Goal: Transaction & Acquisition: Book appointment/travel/reservation

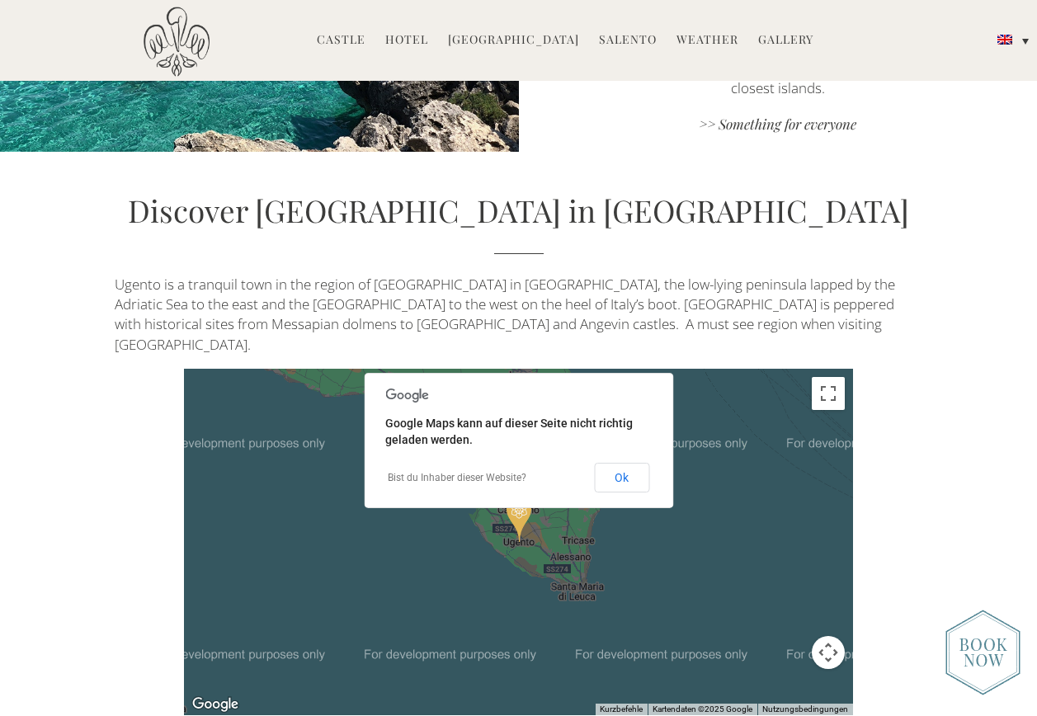
scroll to position [3134, 0]
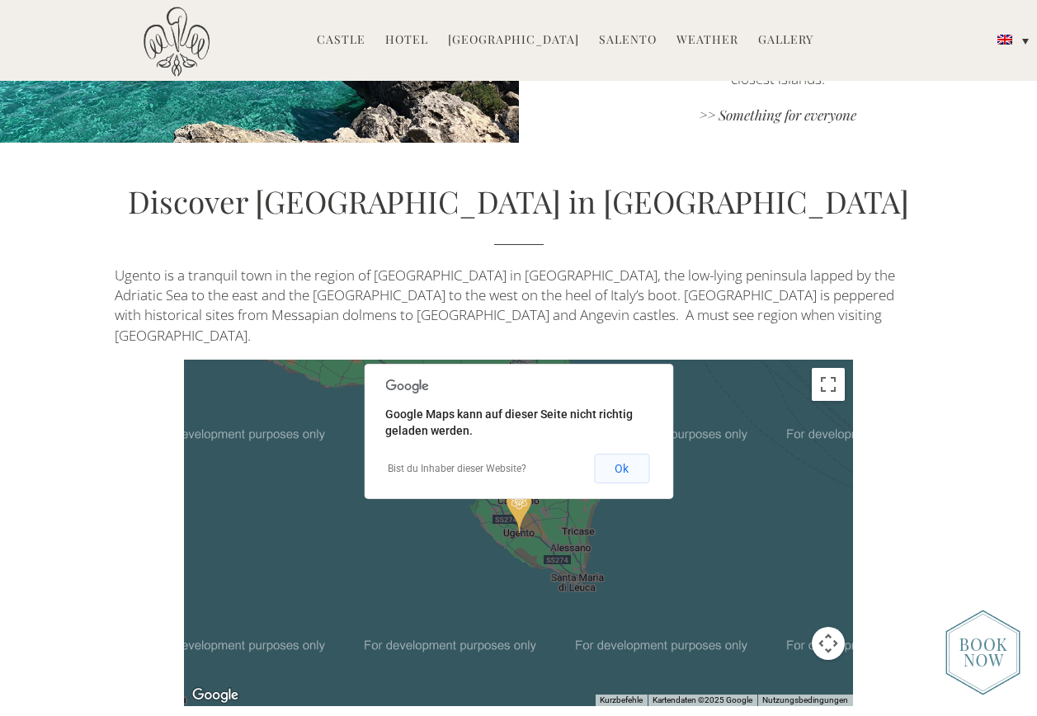
click at [620, 454] on button "Ok" at bounding box center [621, 469] width 55 height 30
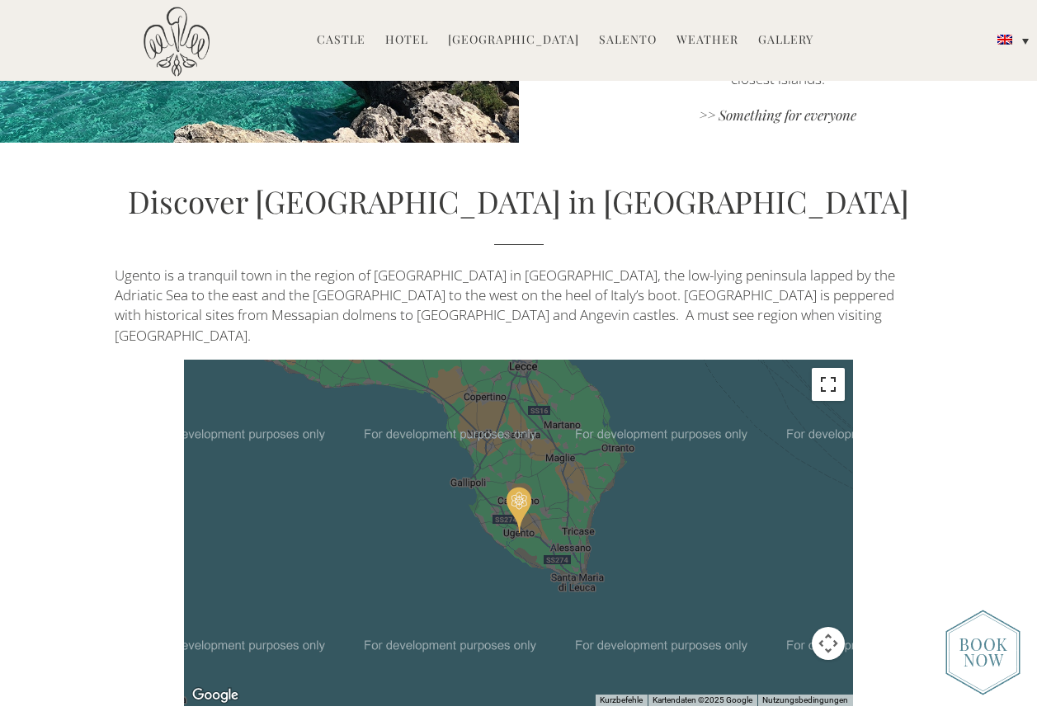
click at [829, 368] on button "Vollbildansicht ein/aus" at bounding box center [828, 384] width 33 height 33
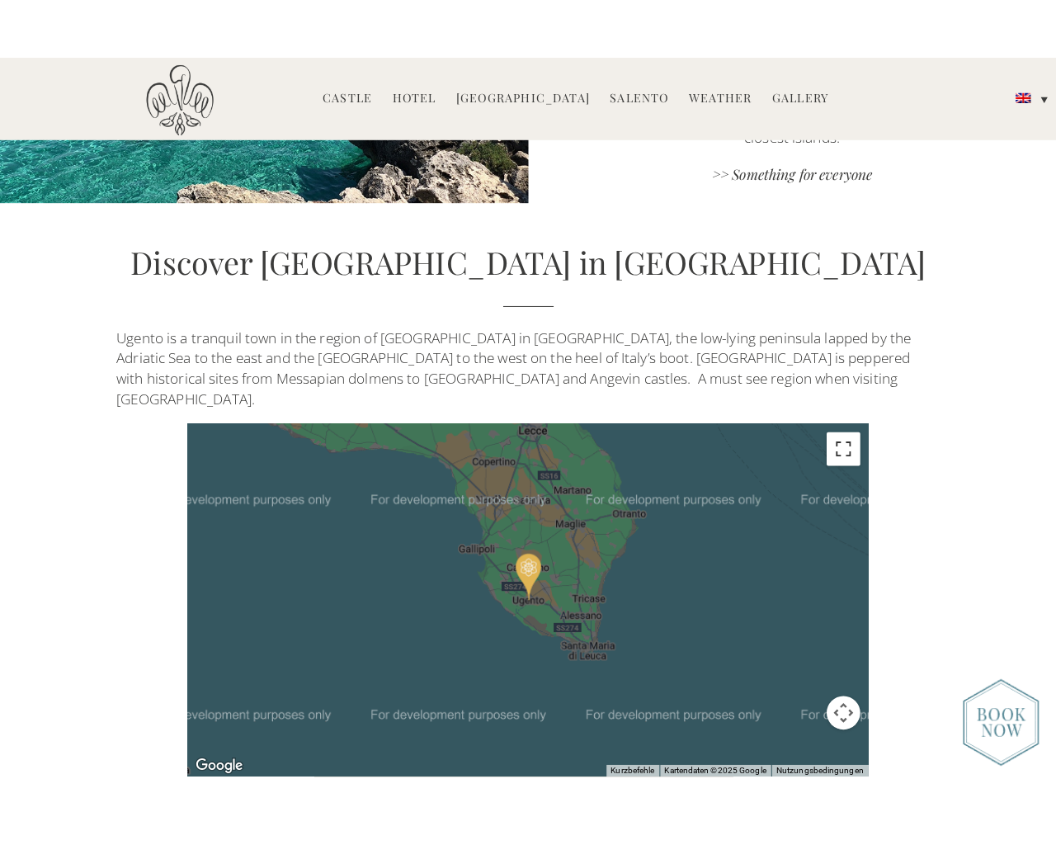
scroll to position [3160, 0]
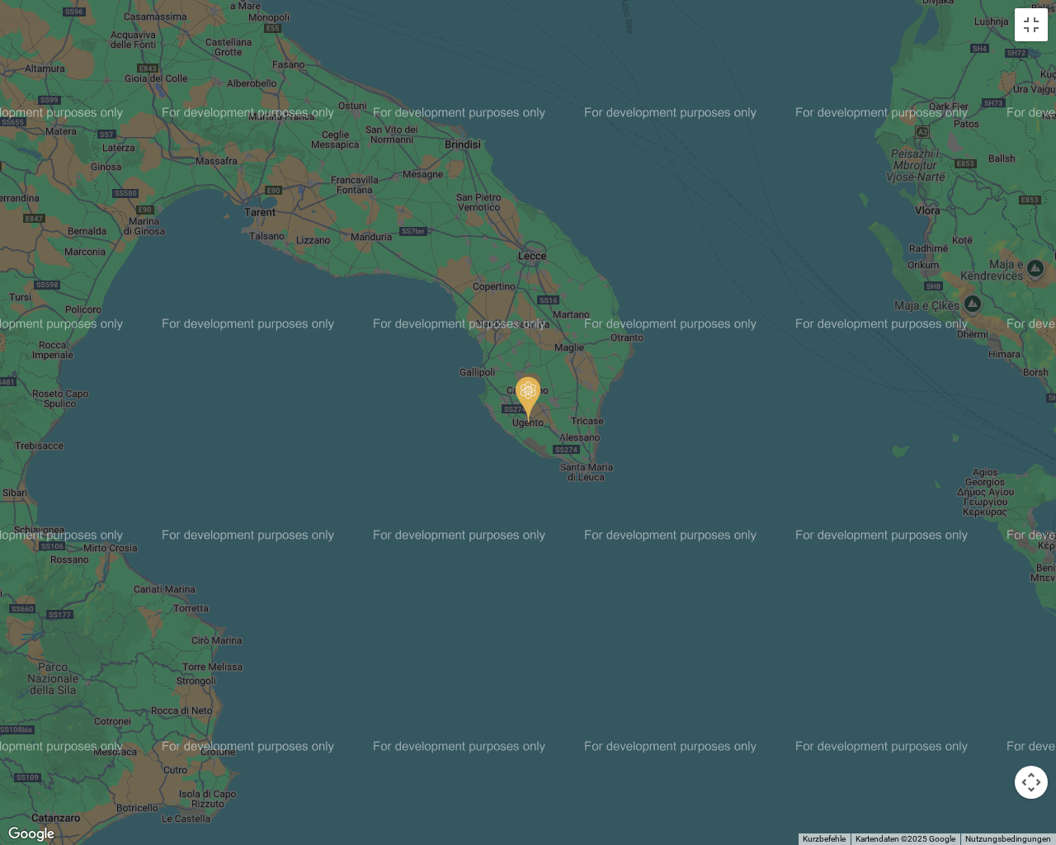
click at [523, 388] on img "Castello di Ugento" at bounding box center [527, 399] width 25 height 46
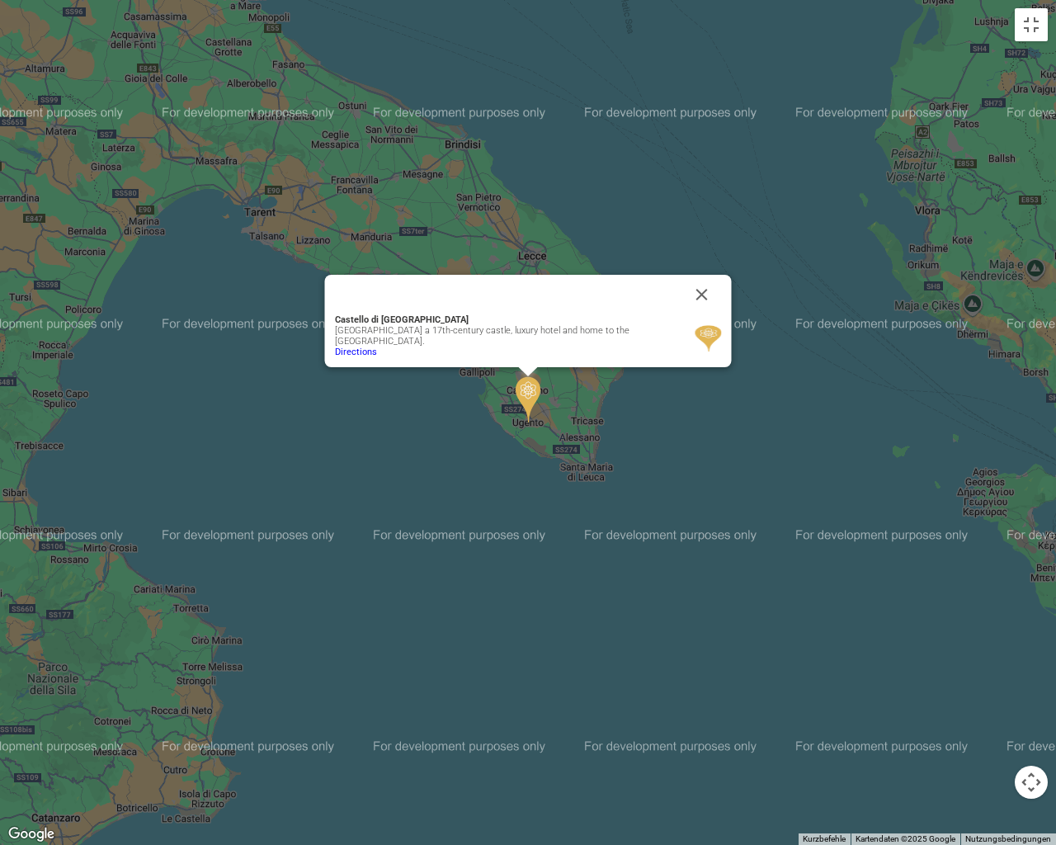
click at [1036, 25] on div "Um von einem Element zum anderen zu gelangen, drückst du die Pfeiltasten entspr…" at bounding box center [528, 422] width 1056 height 845
click at [1036, 31] on button "Vollbildansicht ein/aus" at bounding box center [1030, 24] width 33 height 33
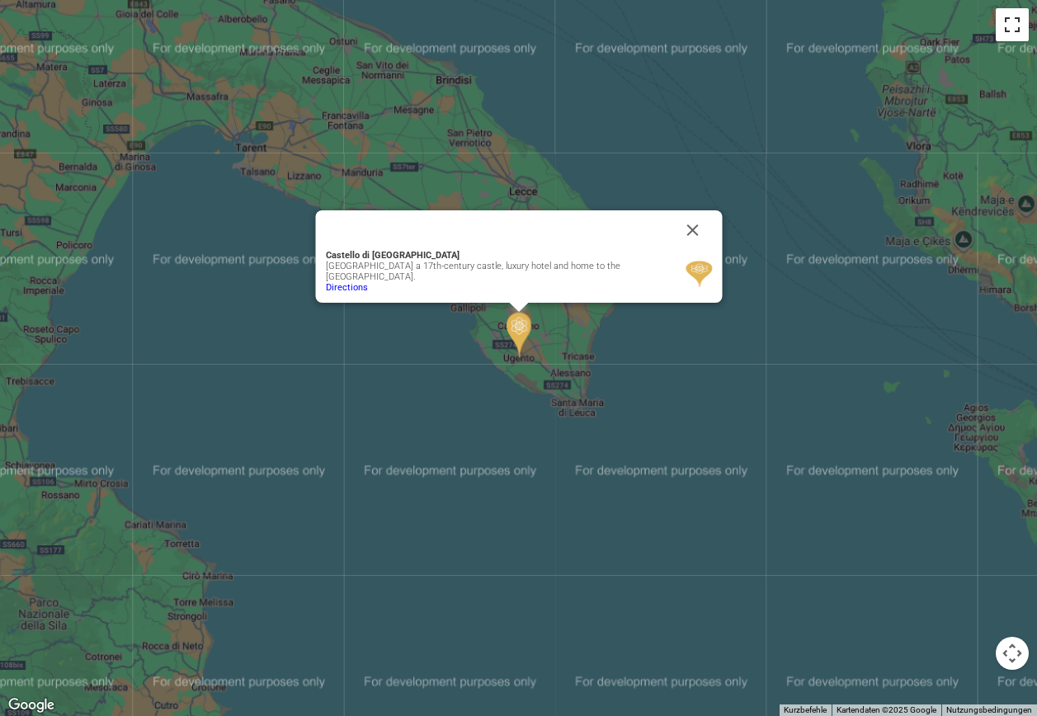
scroll to position [2467, 0]
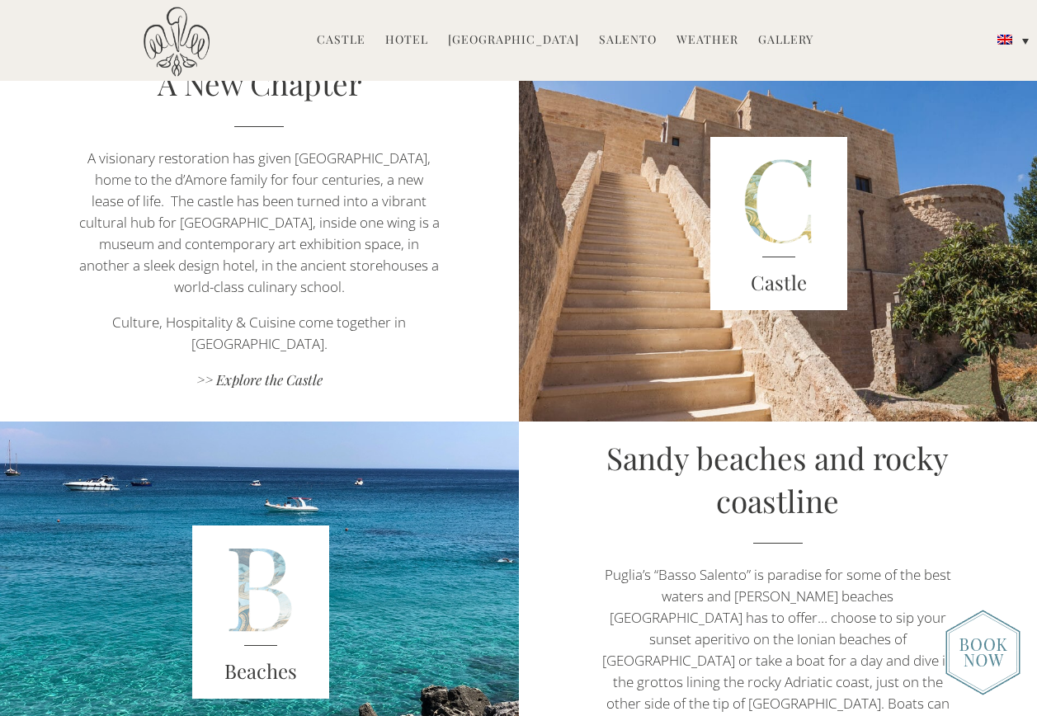
click at [412, 39] on link "Hotel" at bounding box center [406, 40] width 43 height 19
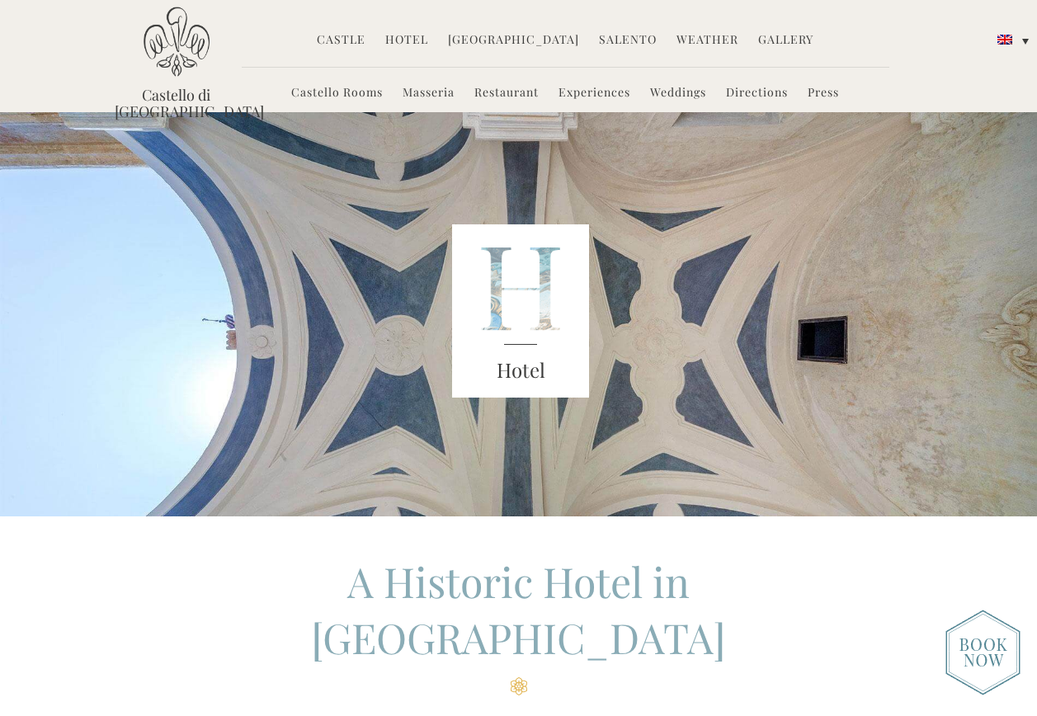
click at [210, 83] on div "Castello di Ugento MENU" at bounding box center [177, 66] width 124 height 119
click at [187, 59] on img at bounding box center [177, 42] width 66 height 70
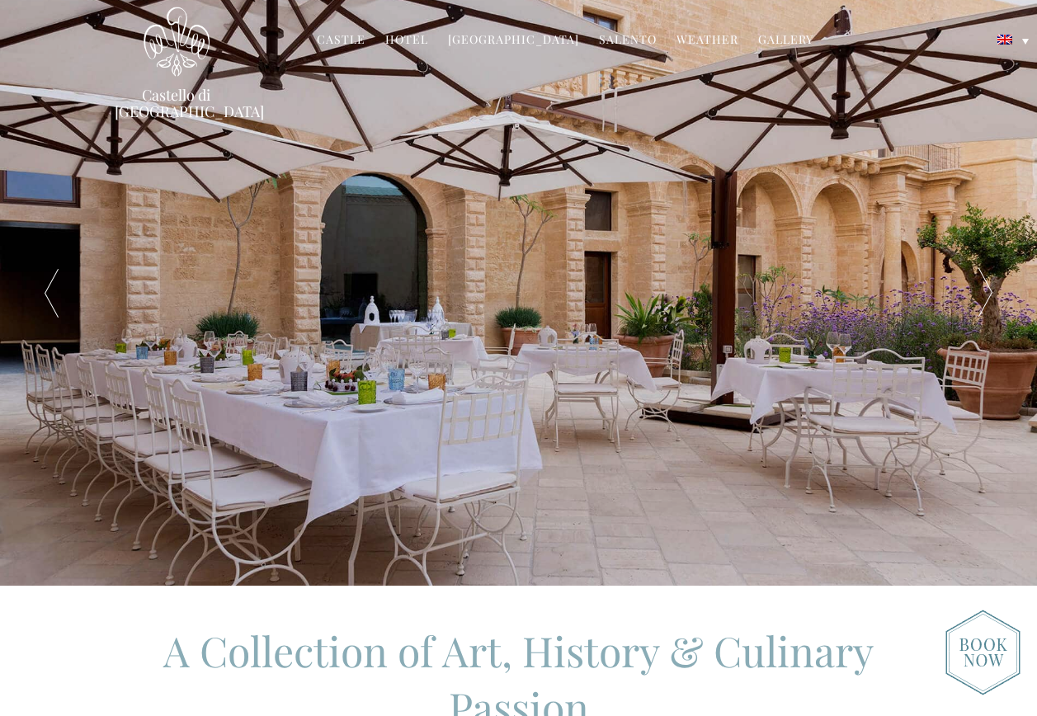
click at [758, 40] on link "Gallery" at bounding box center [785, 40] width 55 height 19
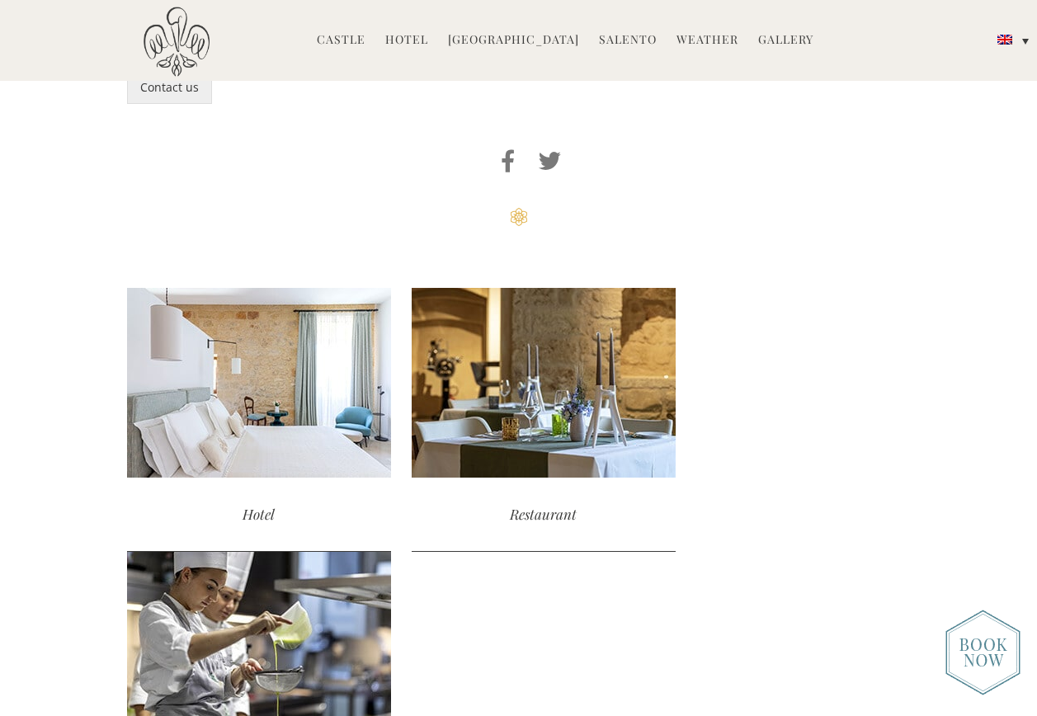
scroll to position [1649, 0]
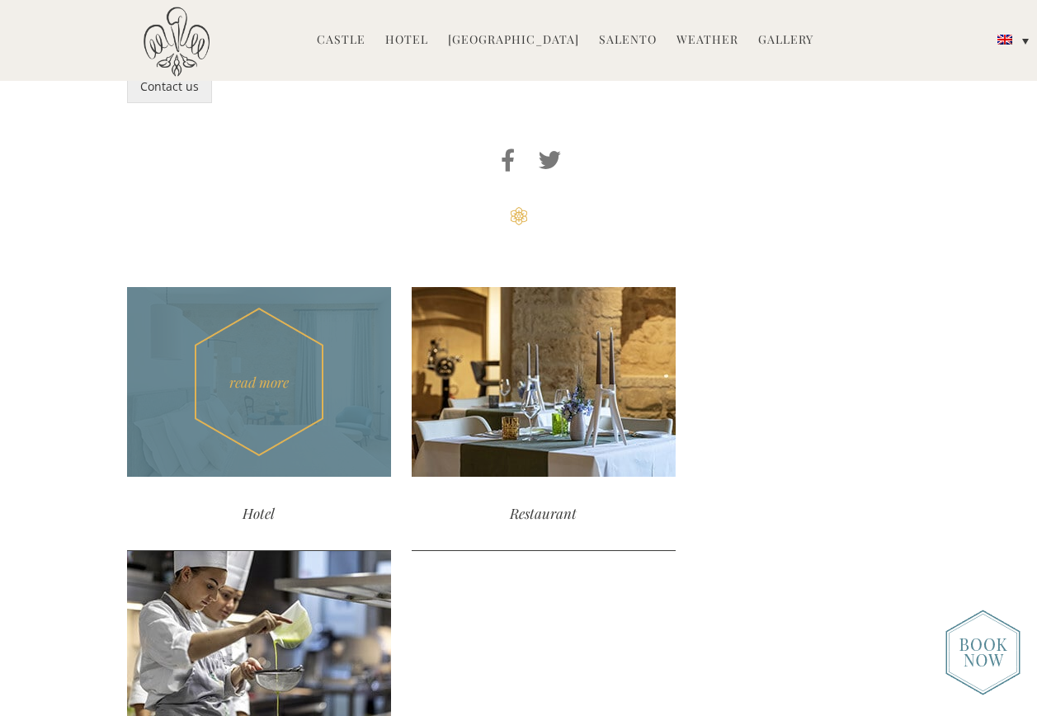
click at [292, 462] on div "read more" at bounding box center [259, 382] width 264 height 190
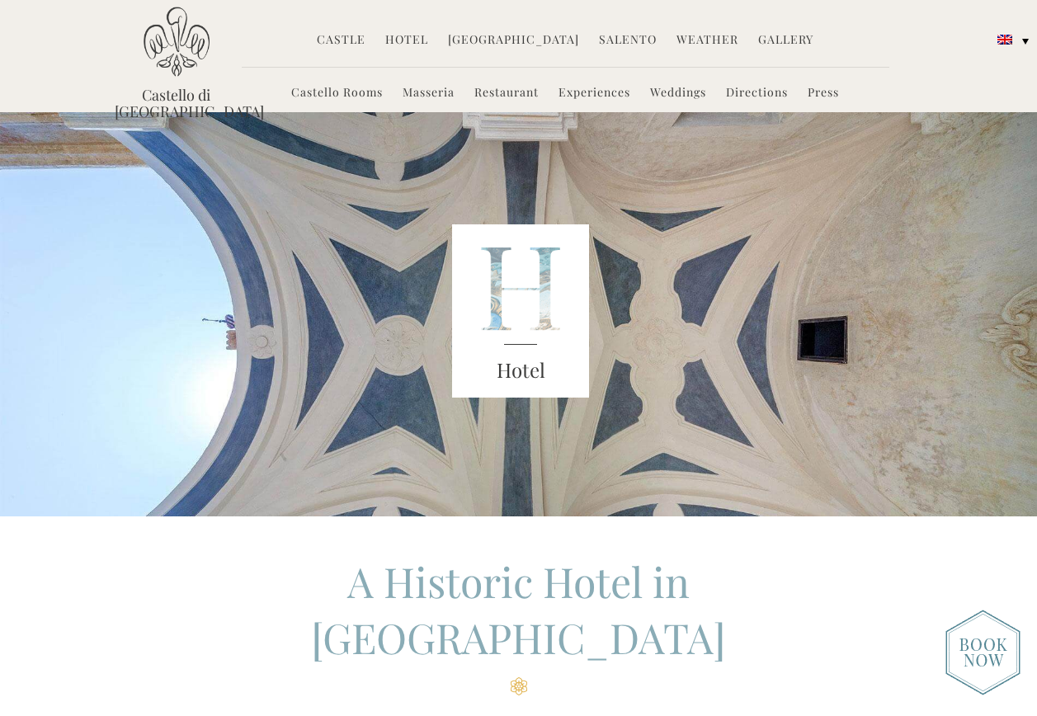
click at [347, 92] on link "Castello Rooms" at bounding box center [337, 93] width 92 height 19
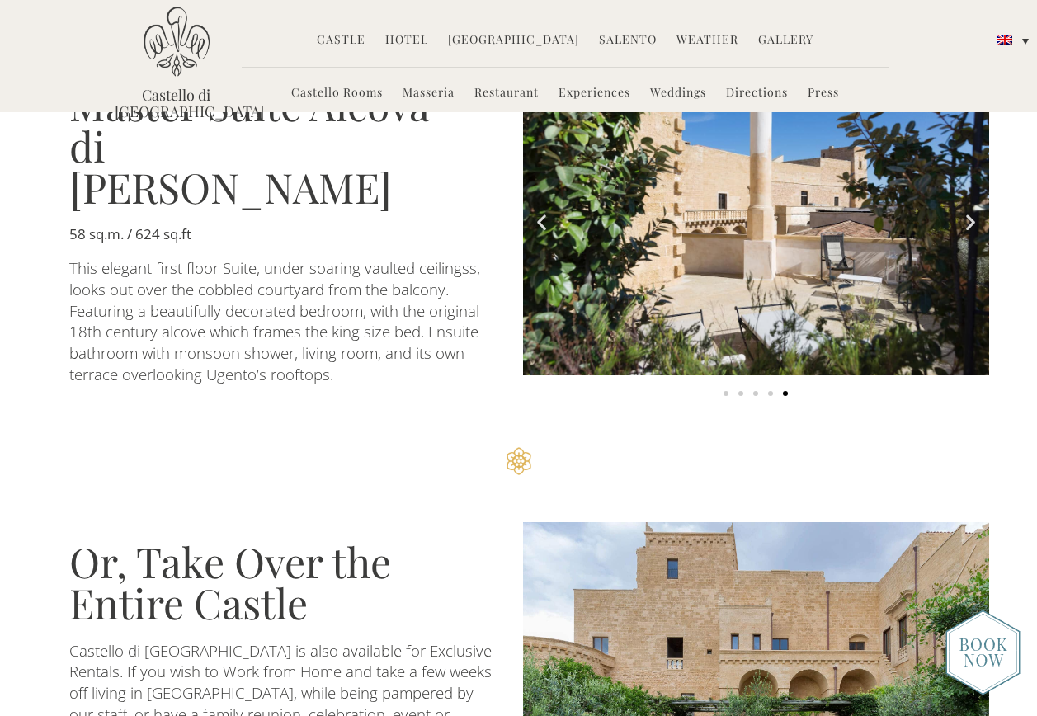
scroll to position [3085, 0]
